Goal: Find specific page/section

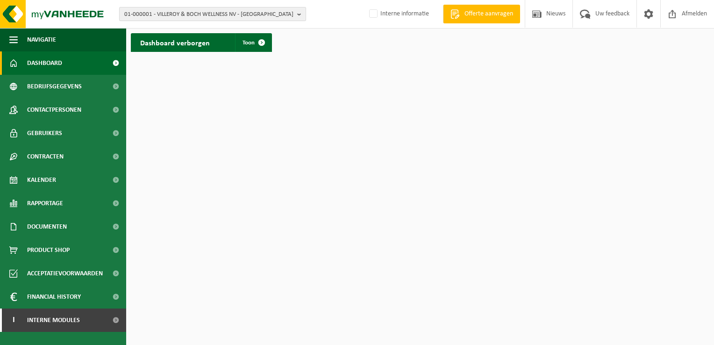
click at [192, 14] on span "01-000001 - VILLEROY & BOCH WELLNESS NV - ROESELARE" at bounding box center [208, 14] width 169 height 14
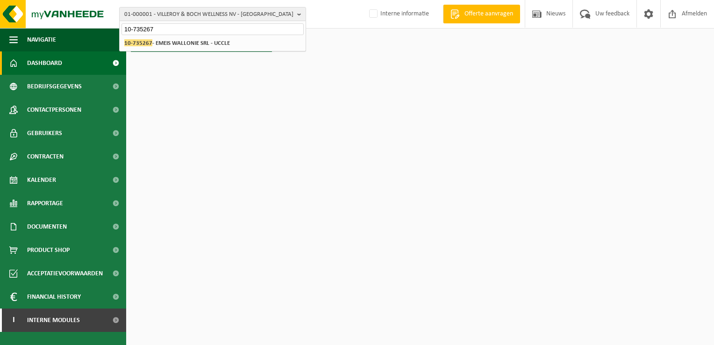
type input "10-735267"
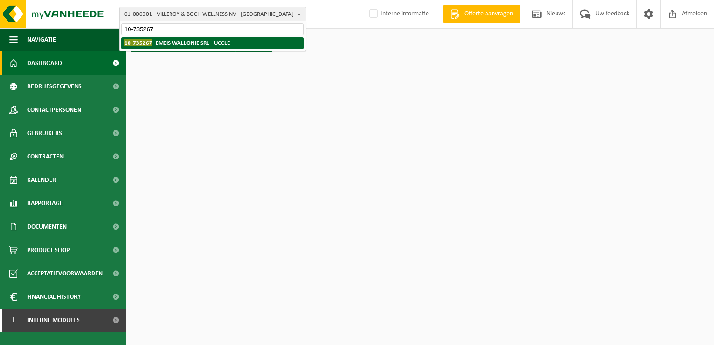
click at [183, 45] on strong "10-735267 - EMEIS WALLONIE SRL - UCCLE" at bounding box center [177, 42] width 106 height 7
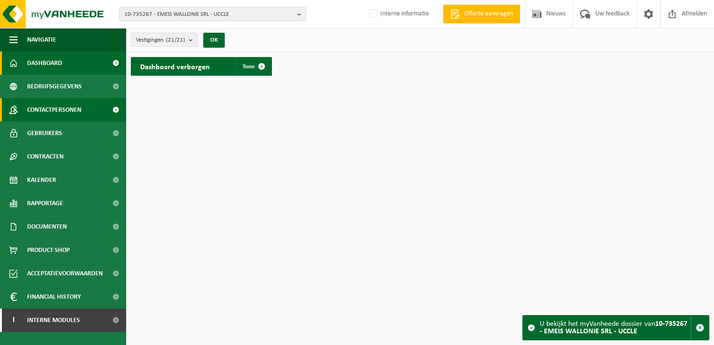
click at [43, 114] on span "Contactpersonen" at bounding box center [54, 109] width 54 height 23
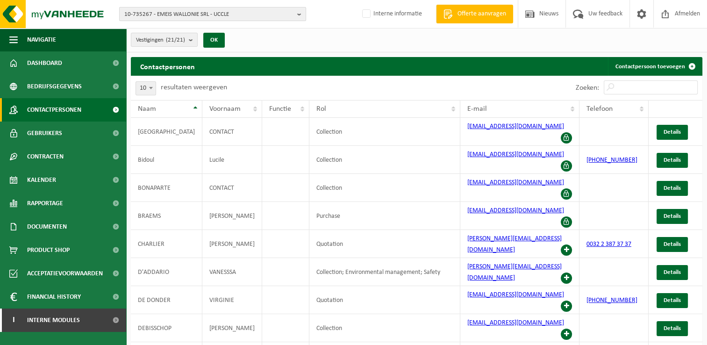
click at [150, 16] on span "10-735267 - EMEIS WALLONIE SRL - UCCLE" at bounding box center [208, 14] width 169 height 14
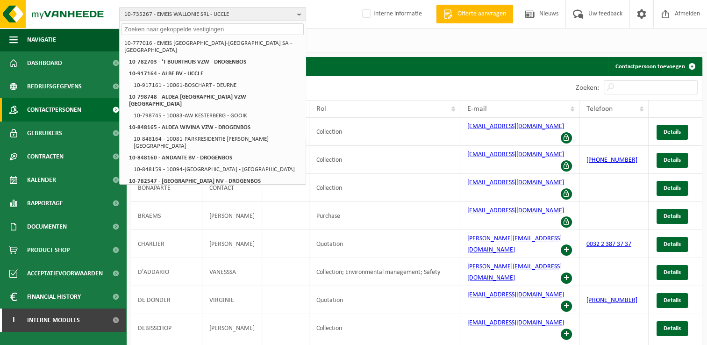
paste input "10-987139"
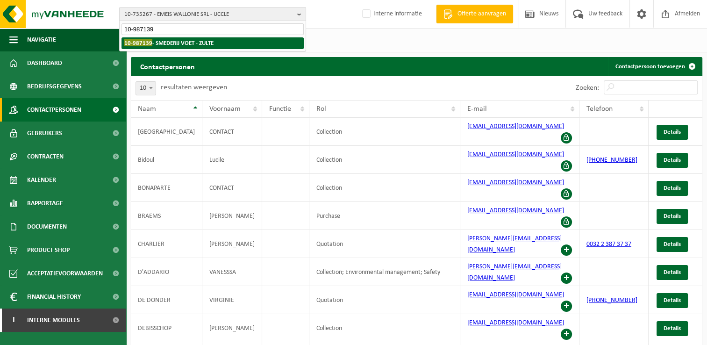
type input "10-987139"
click at [168, 43] on strong "10-987139 - SMEDERIJ VOET - ZULTE" at bounding box center [168, 42] width 89 height 7
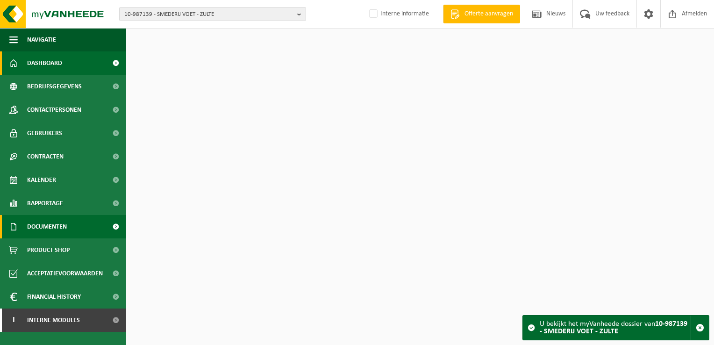
click at [57, 225] on span "Documenten" at bounding box center [47, 226] width 40 height 23
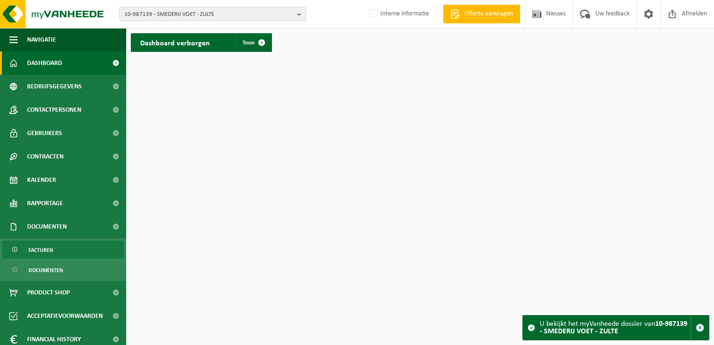
click at [60, 246] on link "Facturen" at bounding box center [62, 250] width 121 height 18
